Goal: Find specific page/section

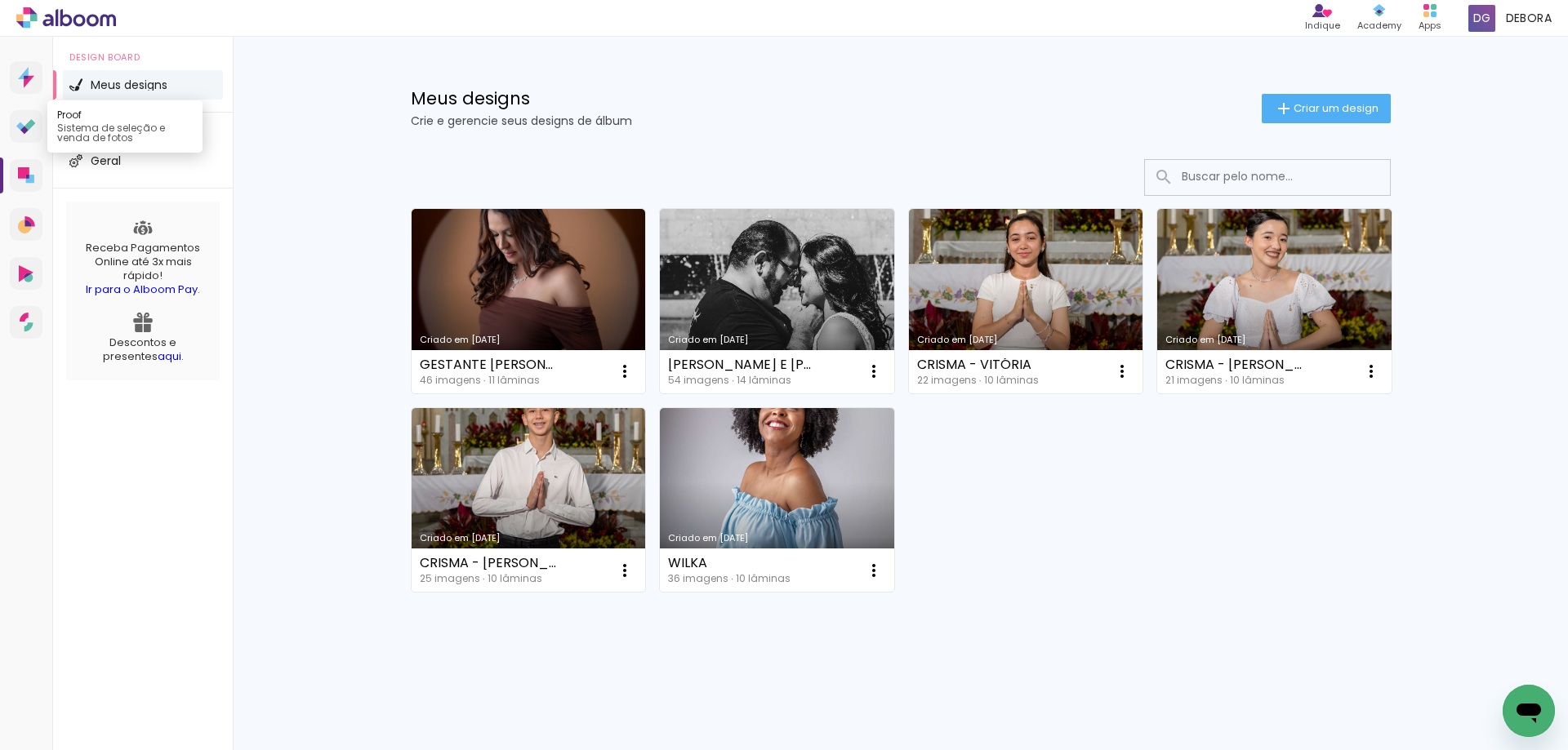
click at [28, 125] on icon at bounding box center [29, 125] width 11 height 11
click at [157, 356] on link "aqui" at bounding box center [169, 356] width 24 height 15
click at [25, 132] on icon at bounding box center [24, 129] width 8 height 8
